Goal: Find contact information: Find contact information

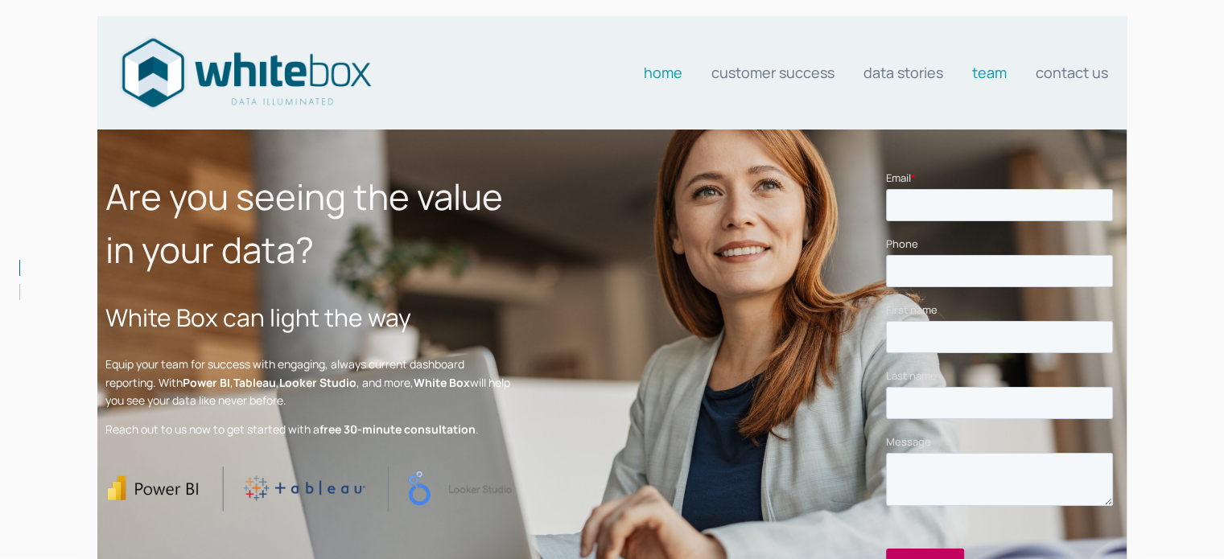
click at [988, 76] on link "Team" at bounding box center [989, 72] width 35 height 32
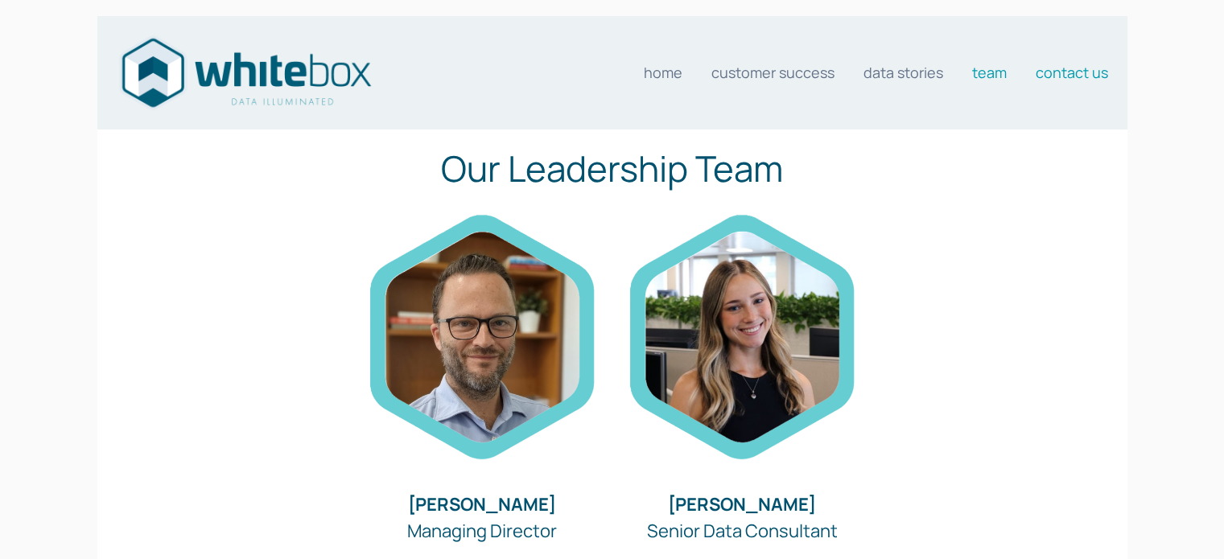
click at [1052, 75] on link "Contact us" at bounding box center [1072, 72] width 72 height 32
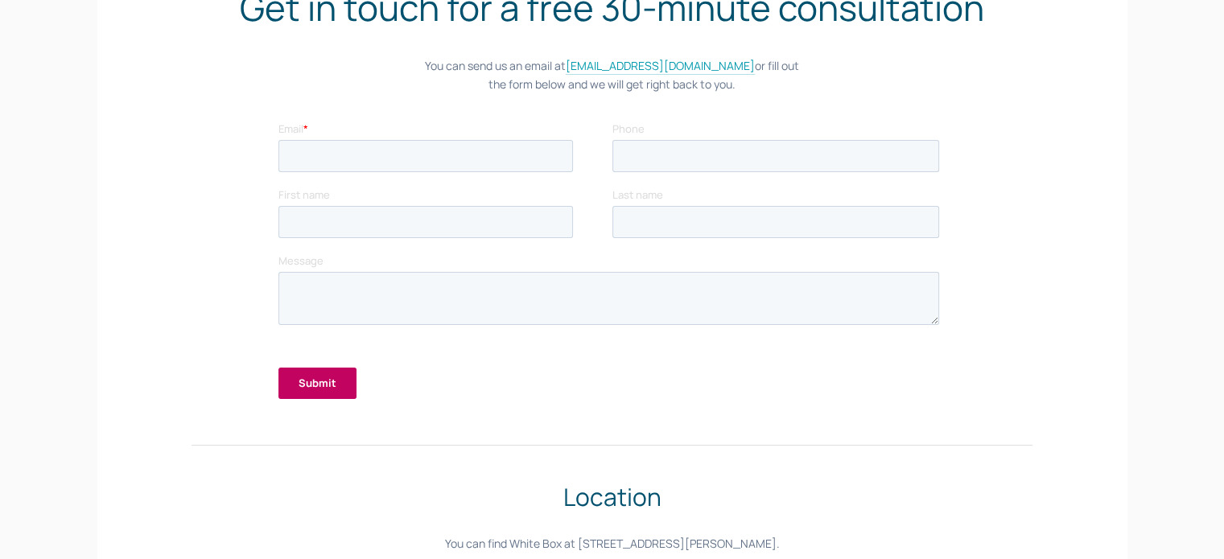
scroll to position [80, 0]
